Goal: Consume media (video, audio)

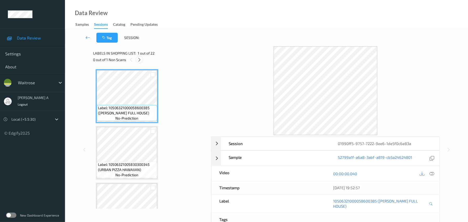
click at [140, 59] on icon at bounding box center [139, 59] width 4 height 5
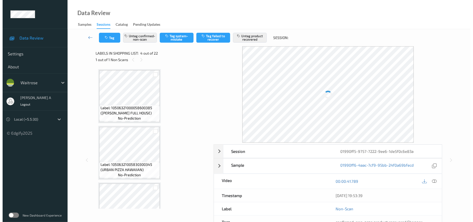
scroll to position [116, 0]
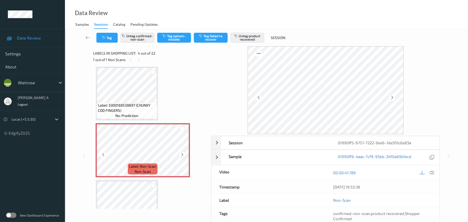
click at [185, 154] on div at bounding box center [182, 154] width 6 height 6
click at [184, 154] on icon at bounding box center [182, 154] width 4 height 5
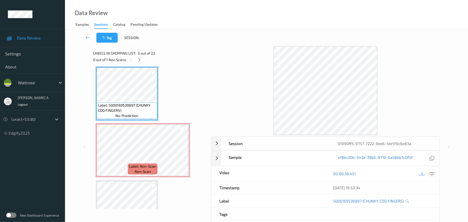
click at [430, 172] on icon at bounding box center [432, 173] width 5 height 5
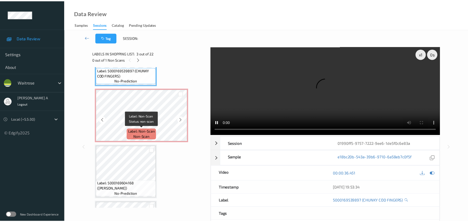
scroll to position [185, 0]
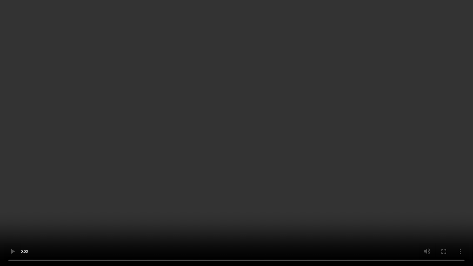
drag, startPoint x: 245, startPoint y: 178, endPoint x: 248, endPoint y: 9, distance: 169.0
click at [245, 177] on video at bounding box center [236, 133] width 473 height 266
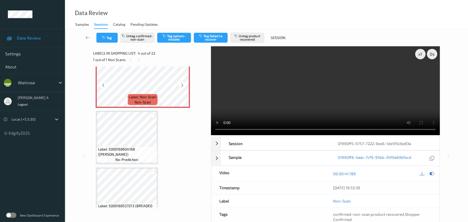
click at [182, 87] on icon at bounding box center [182, 85] width 4 height 5
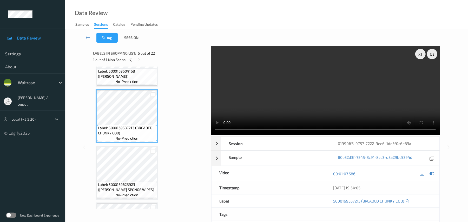
scroll to position [277, 0]
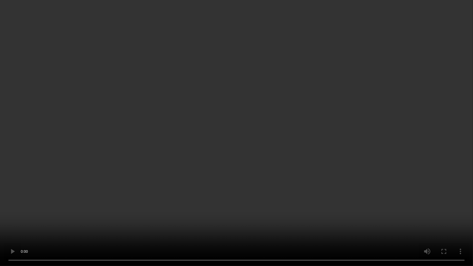
click at [156, 186] on video at bounding box center [236, 133] width 473 height 266
click at [227, 134] on video at bounding box center [236, 133] width 473 height 266
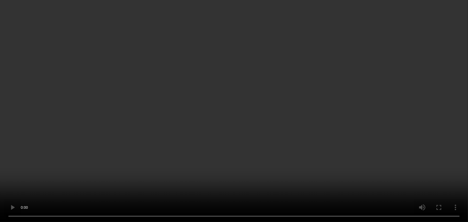
scroll to position [104, 0]
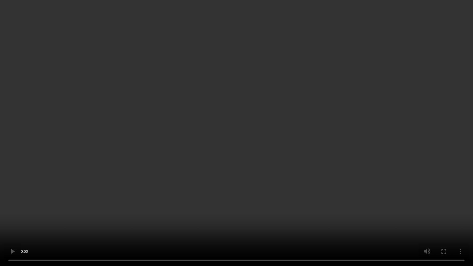
click at [243, 142] on video at bounding box center [236, 133] width 473 height 266
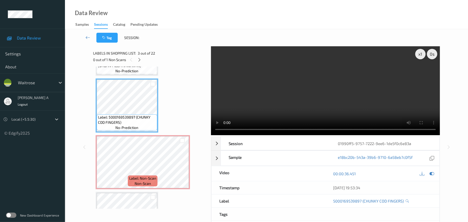
click at [316, 97] on video at bounding box center [325, 90] width 229 height 89
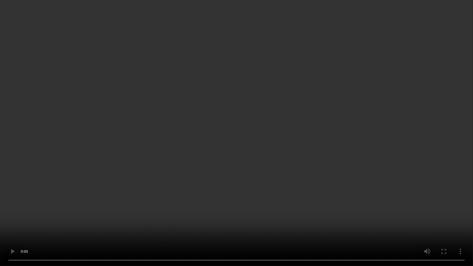
click at [288, 113] on video at bounding box center [236, 133] width 473 height 266
click at [178, 179] on video at bounding box center [236, 133] width 473 height 266
click at [158, 168] on video at bounding box center [236, 133] width 473 height 266
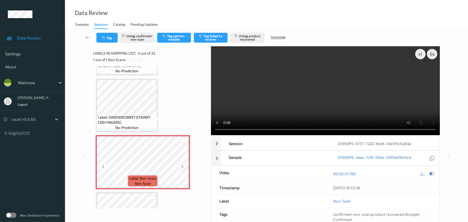
click at [181, 167] on icon at bounding box center [182, 166] width 4 height 5
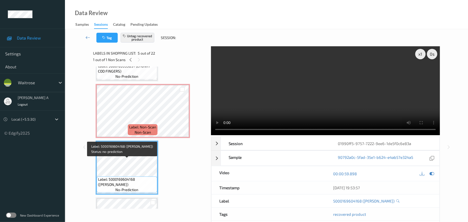
scroll to position [173, 0]
